Goal: Check status

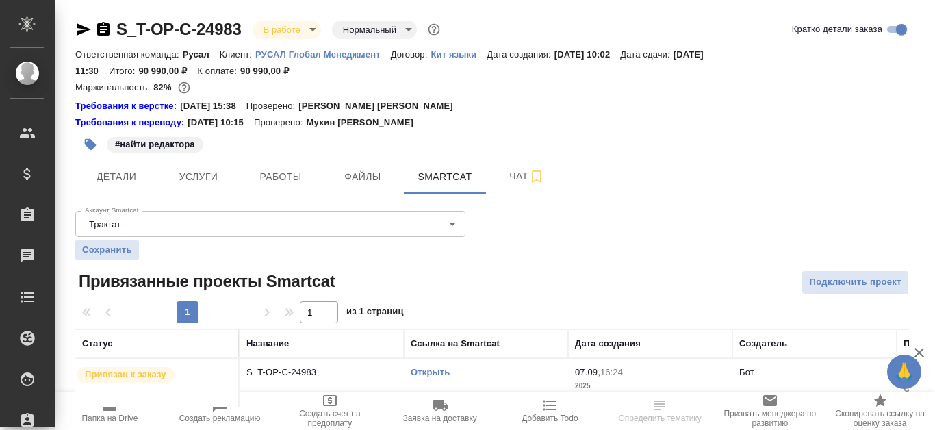
click at [435, 372] on link "Открыть" at bounding box center [430, 372] width 39 height 10
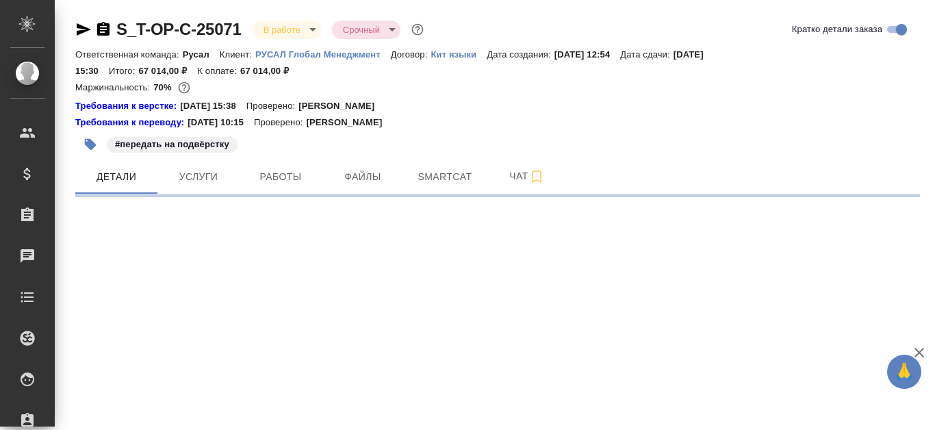
select select "RU"
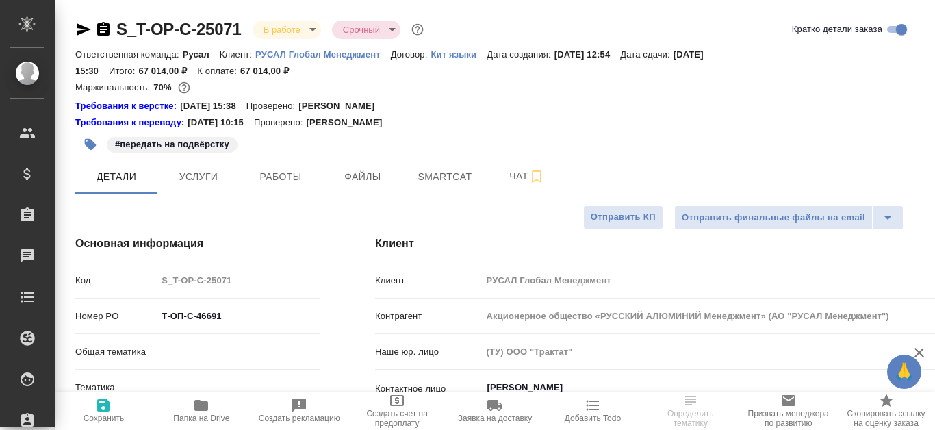
type textarea "x"
type input "Русал"
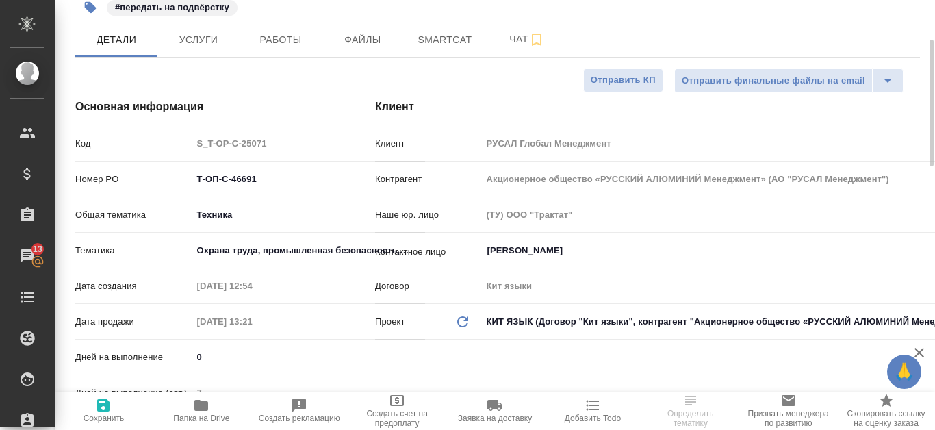
scroll to position [68, 0]
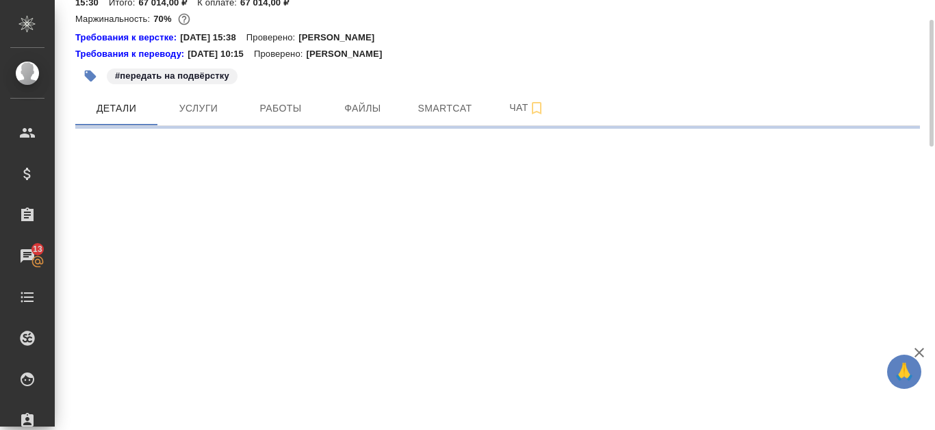
select select "RU"
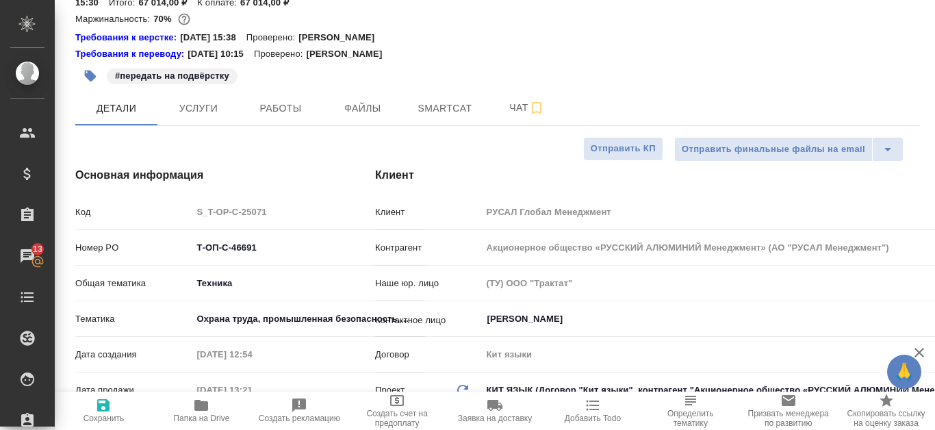
type textarea "x"
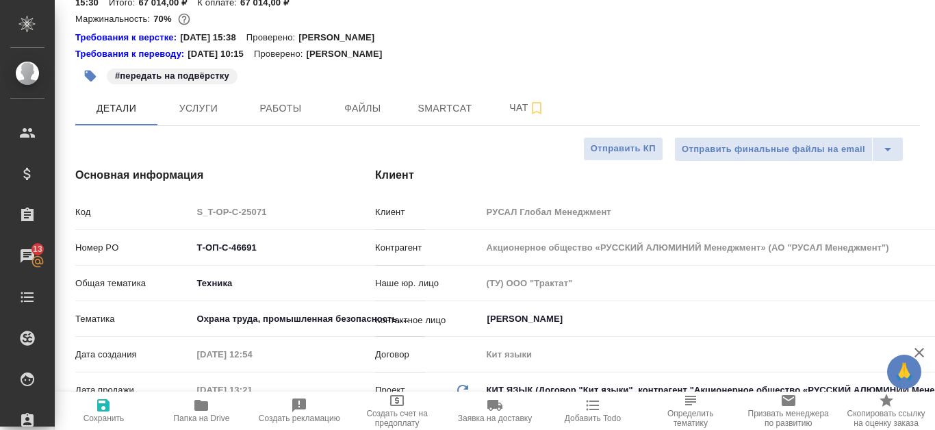
type textarea "x"
